Goal: Information Seeking & Learning: Learn about a topic

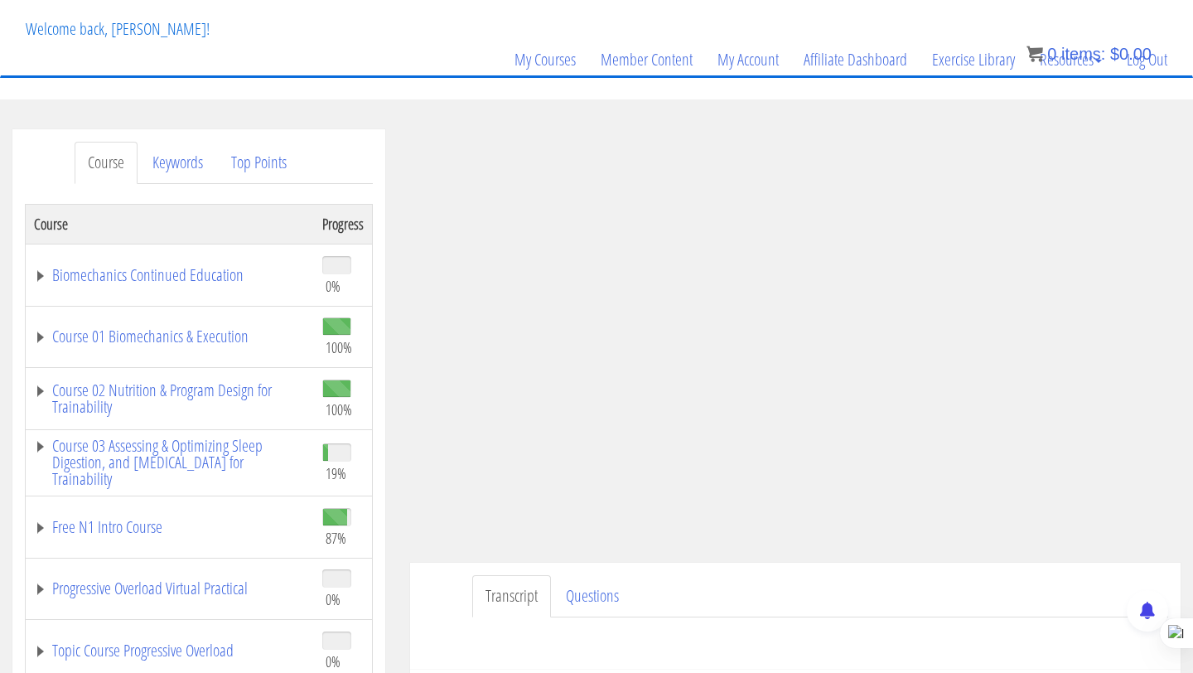
scroll to position [88, 0]
click at [140, 331] on link "Course 01 Biomechanics & Execution" at bounding box center [170, 336] width 272 height 17
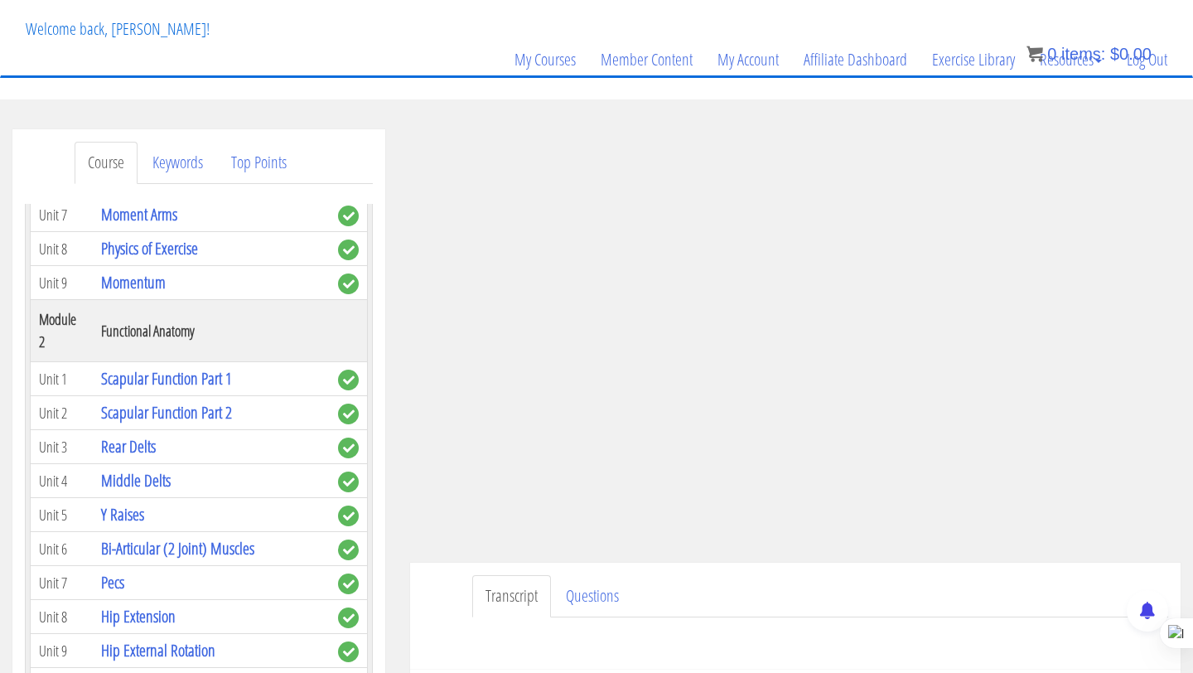
scroll to position [442, 0]
click at [157, 536] on link "Bi-Articular (2 Joint) Muscles" at bounding box center [177, 547] width 153 height 22
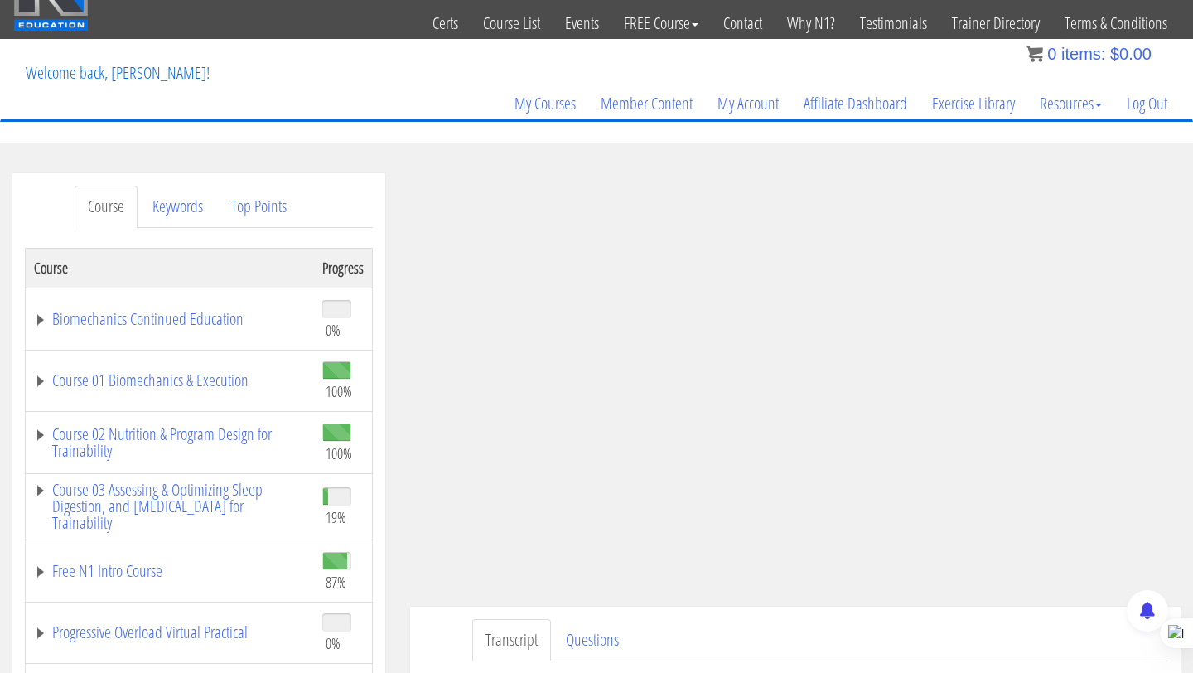
scroll to position [199, 0]
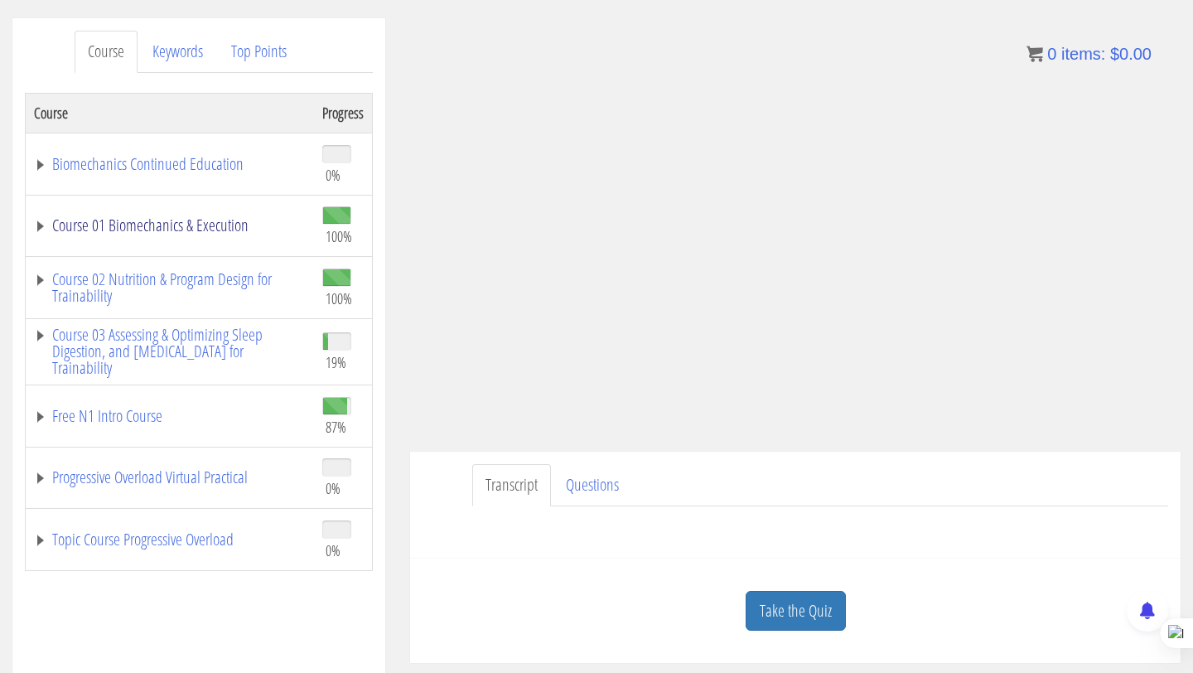
click at [176, 225] on link "Course 01 Biomechanics & Execution" at bounding box center [170, 225] width 272 height 17
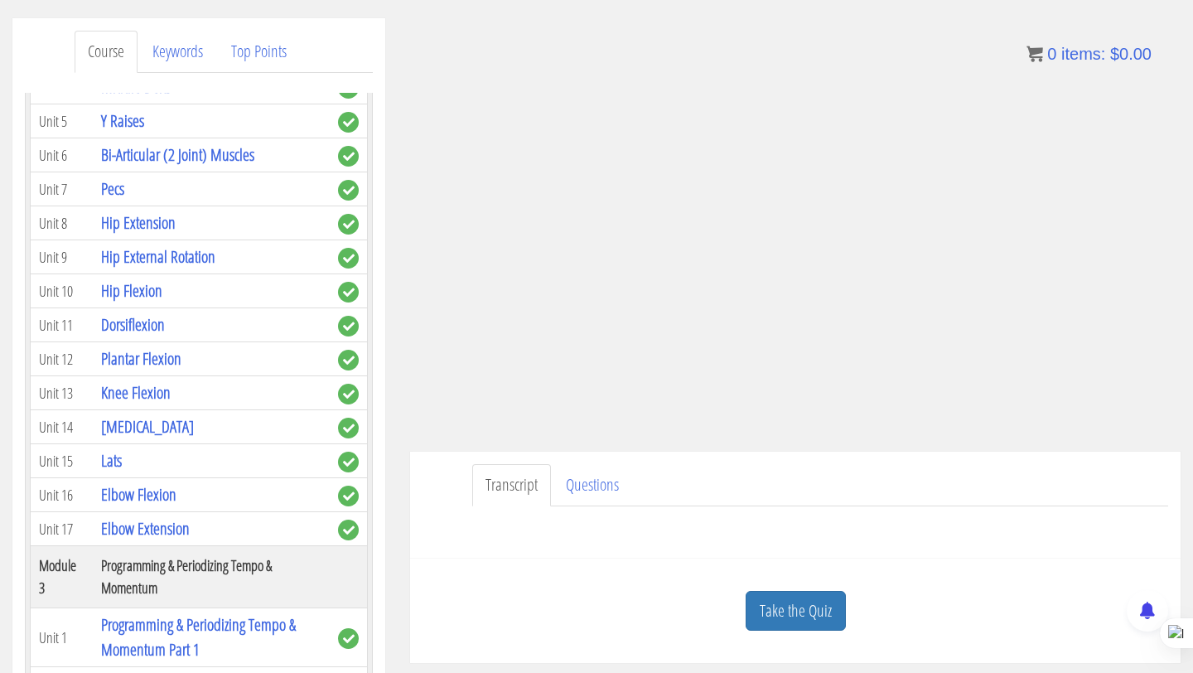
scroll to position [732, 0]
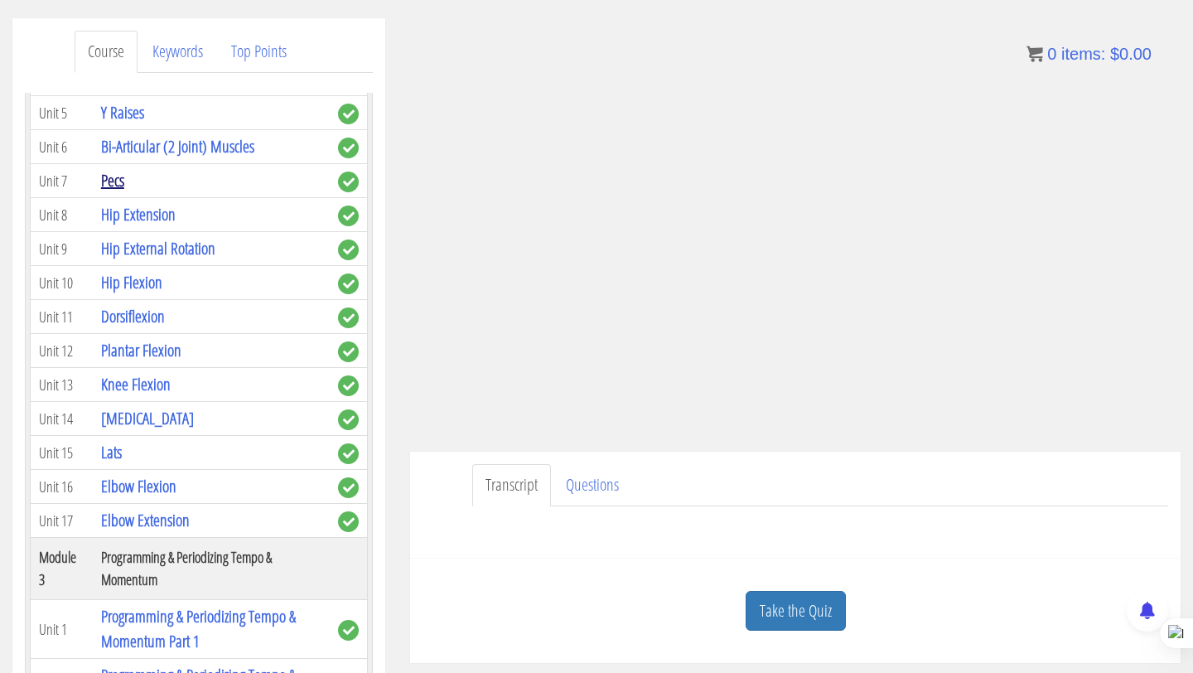
click at [112, 169] on link "Pecs" at bounding box center [112, 180] width 23 height 22
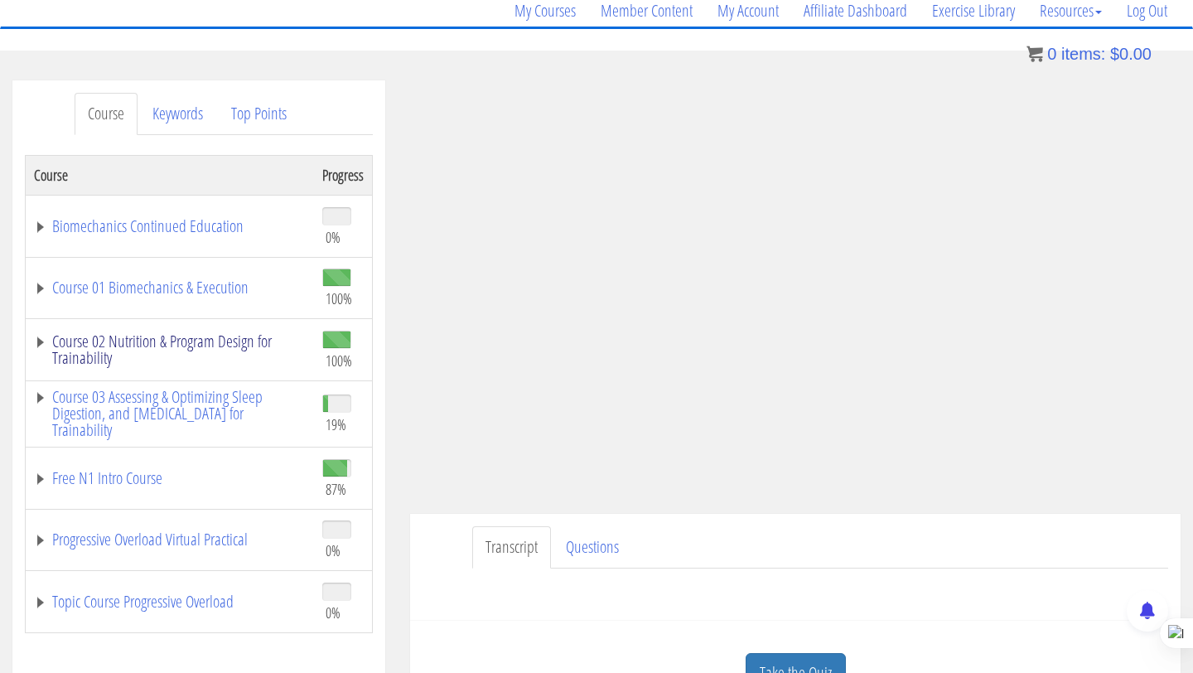
click at [107, 345] on link "Course 02 Nutrition & Program Design for Trainability" at bounding box center [170, 349] width 272 height 33
